Goal: Transaction & Acquisition: Purchase product/service

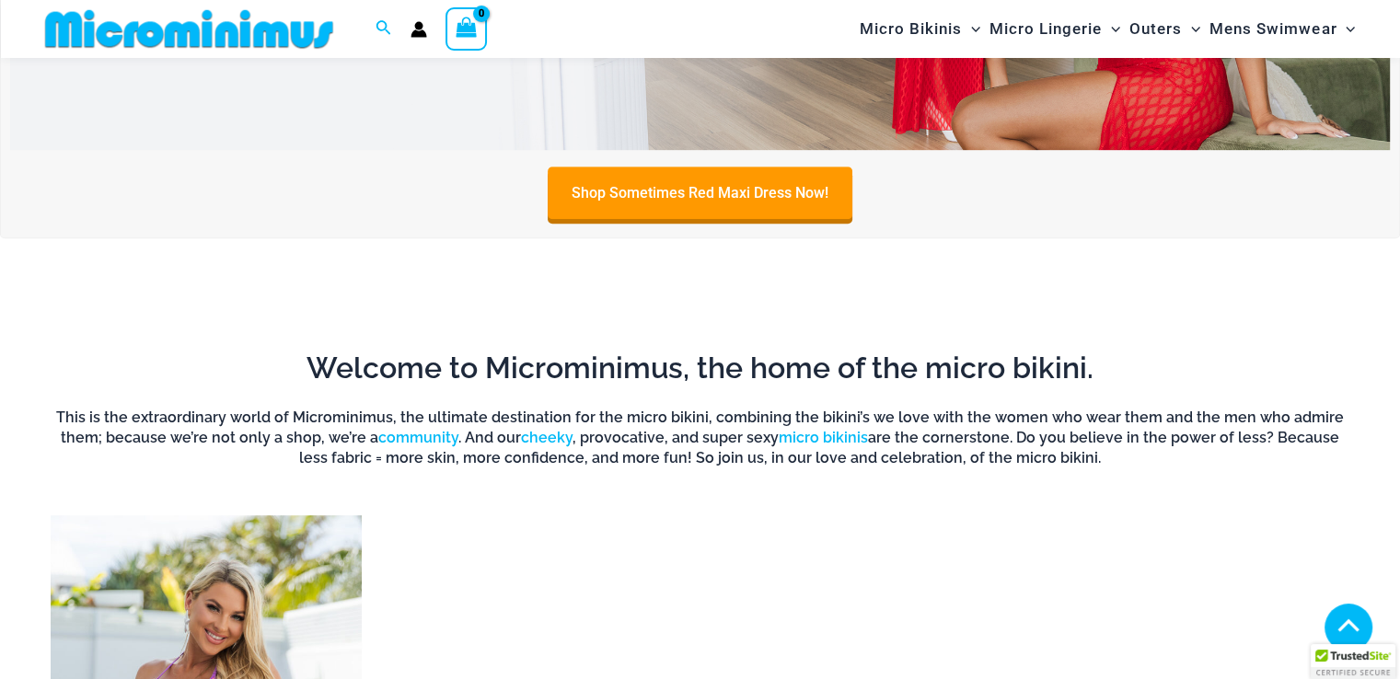
scroll to position [1364, 0]
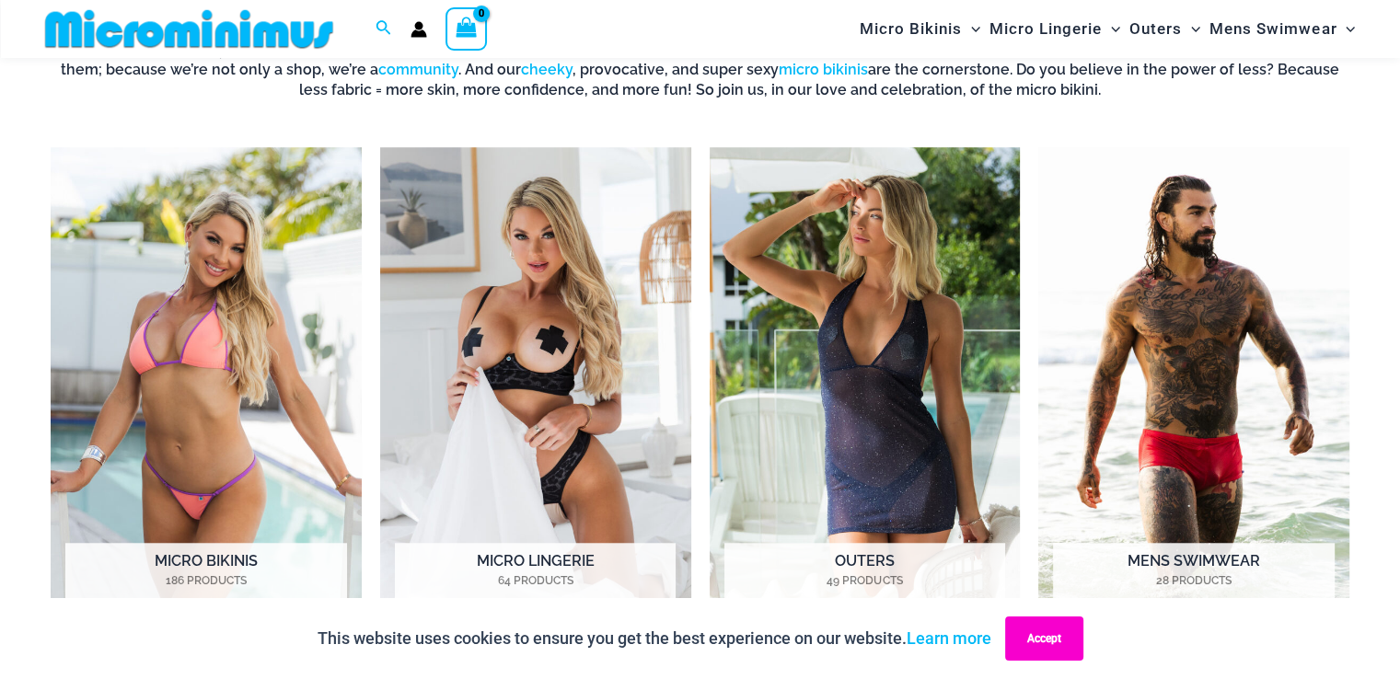
click at [1035, 635] on button "Accept" at bounding box center [1044, 639] width 78 height 44
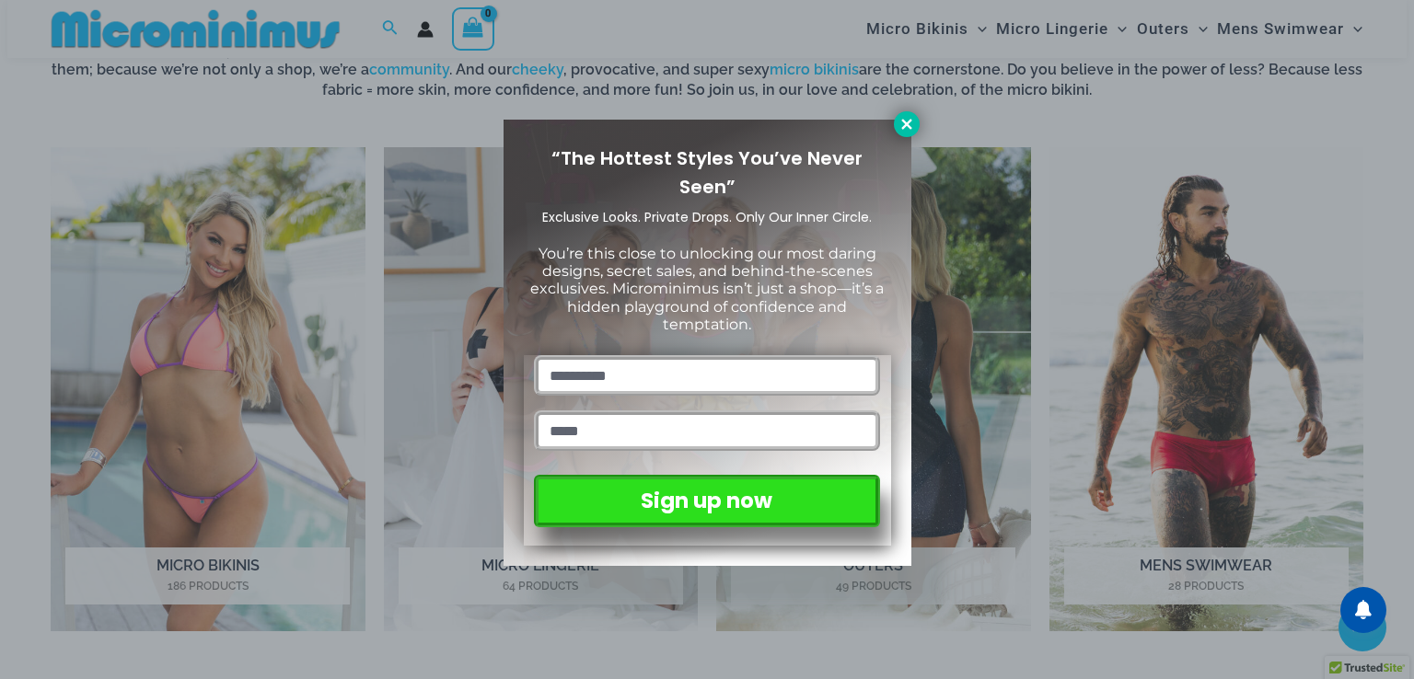
click at [900, 133] on button at bounding box center [907, 124] width 26 height 26
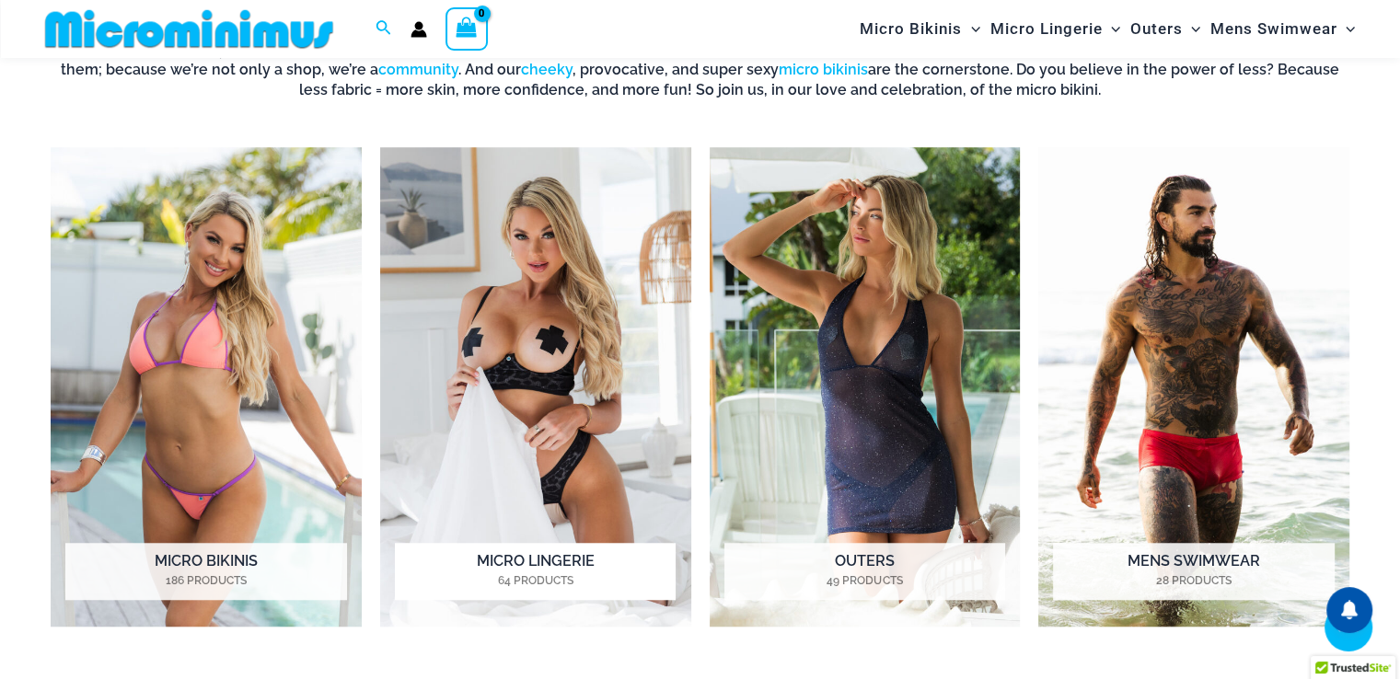
scroll to position [1456, 0]
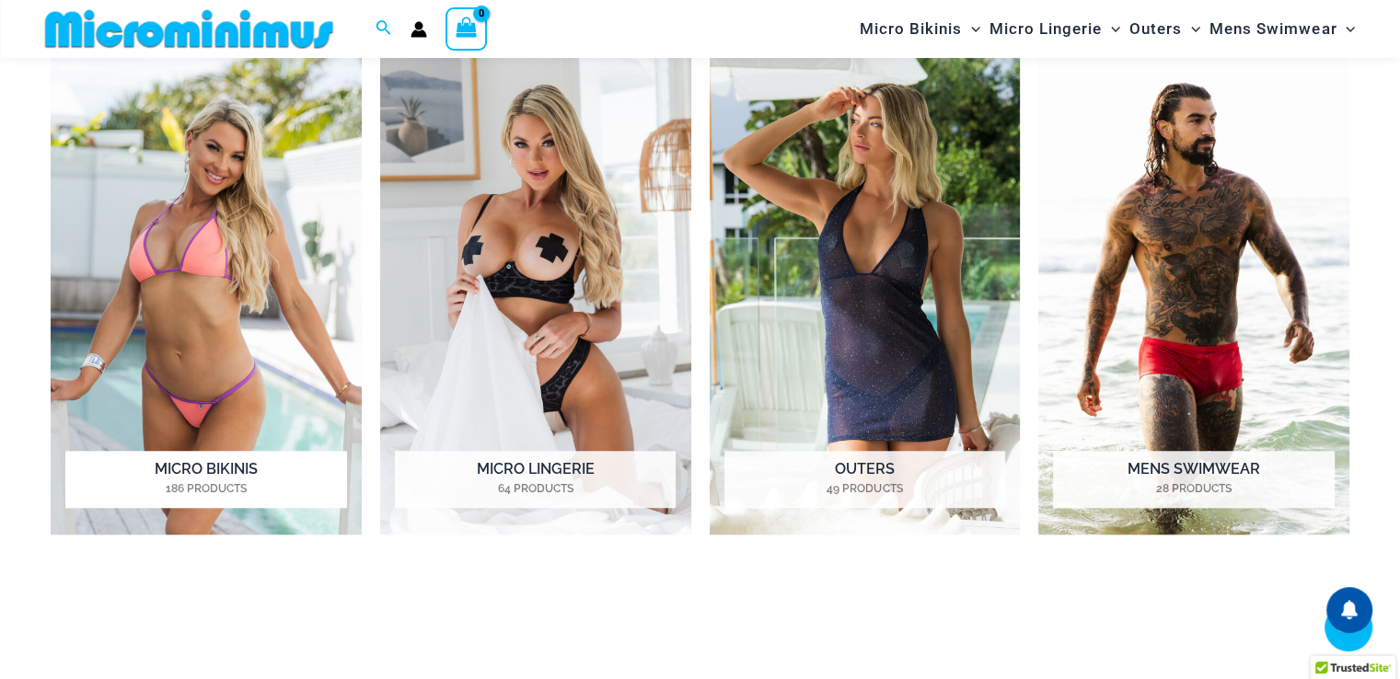
click at [193, 258] on img "Visit product category Micro Bikinis" at bounding box center [206, 294] width 311 height 479
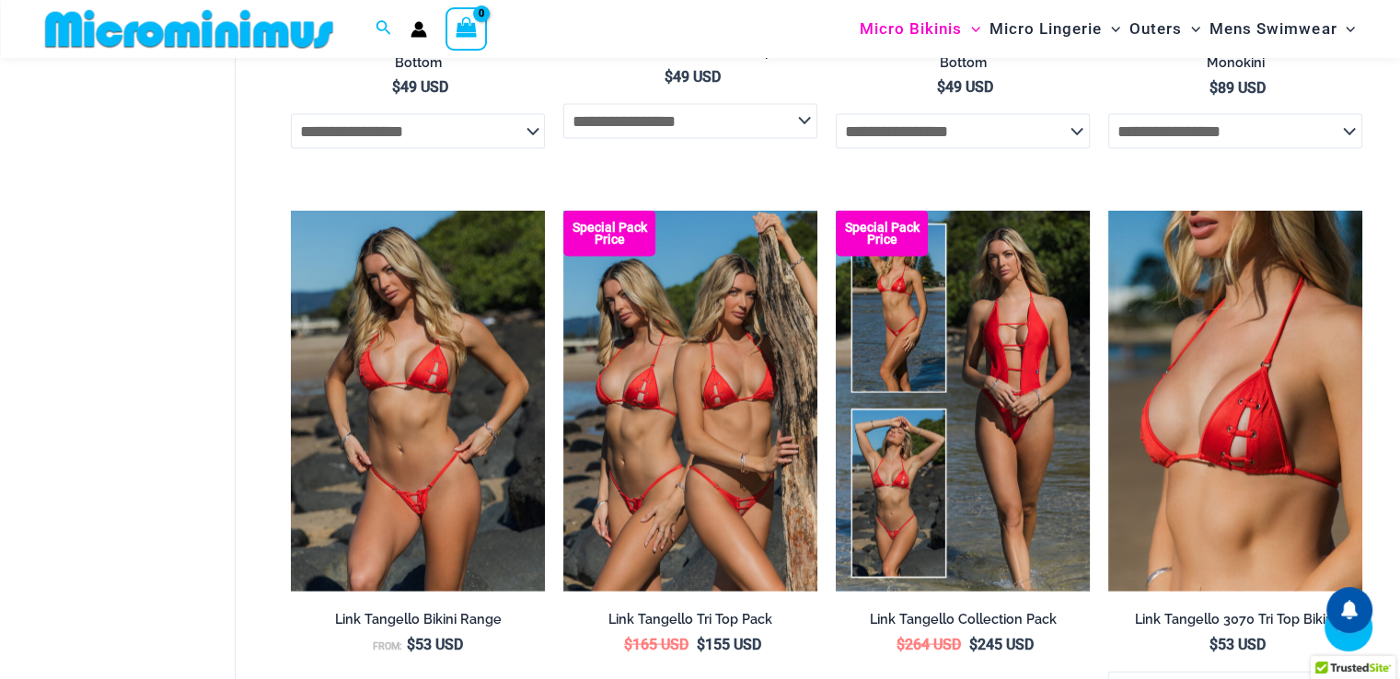
scroll to position [3861, 0]
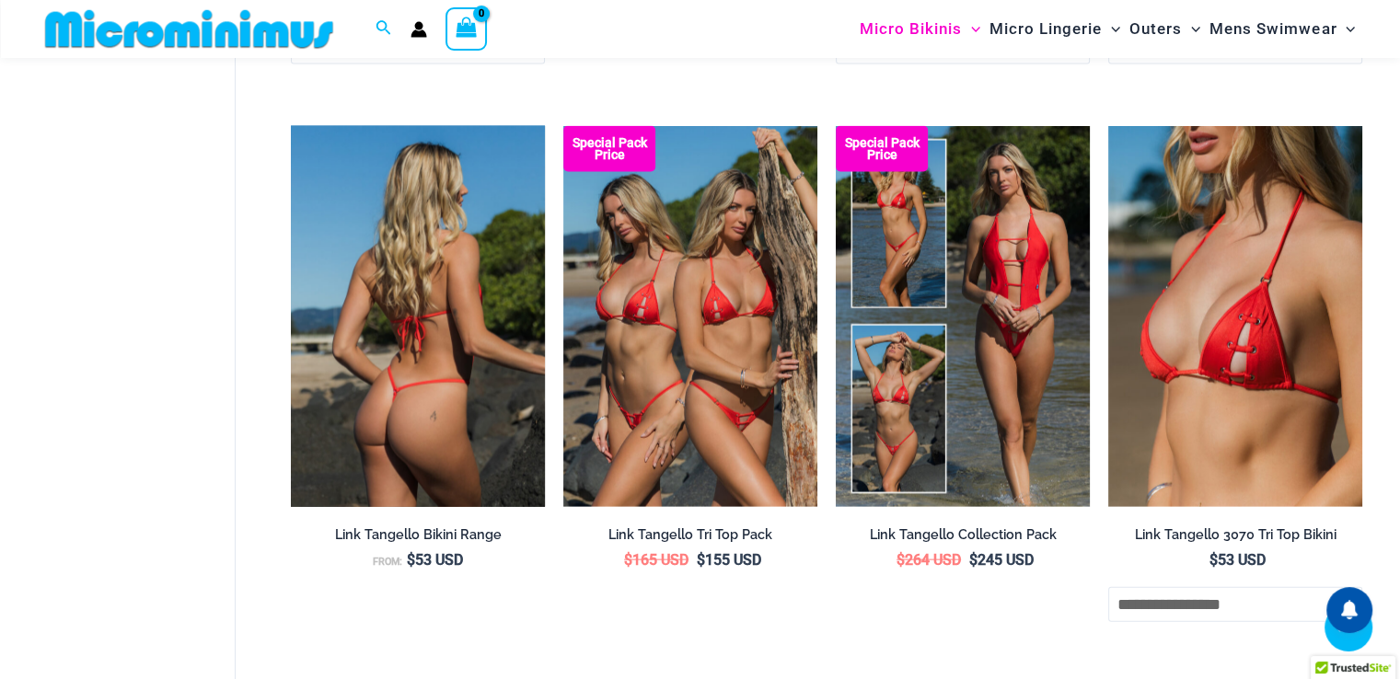
click at [392, 347] on img at bounding box center [418, 316] width 254 height 381
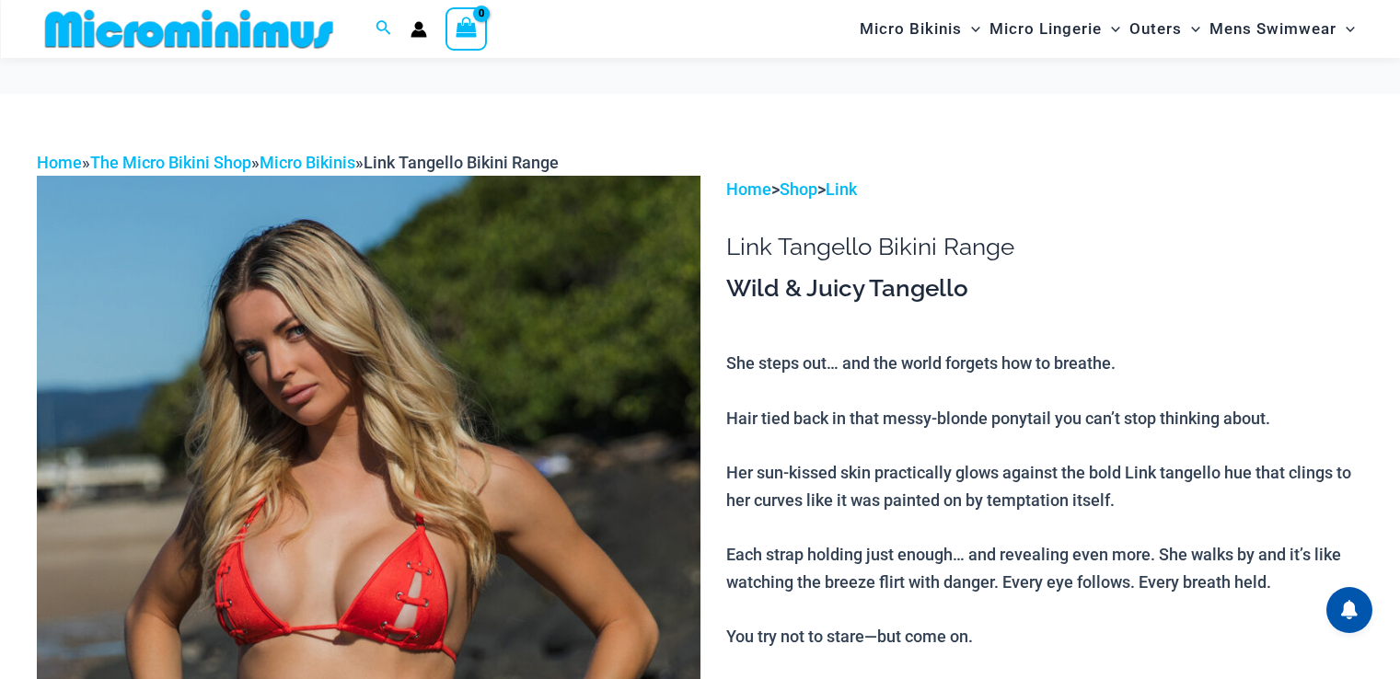
scroll to position [237, 0]
